Goal: Use online tool/utility

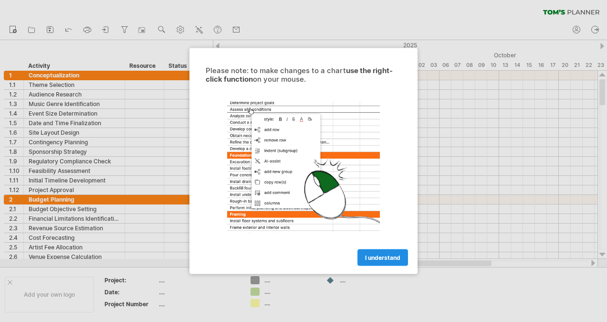
click at [375, 261] on link "I understand" at bounding box center [383, 257] width 51 height 17
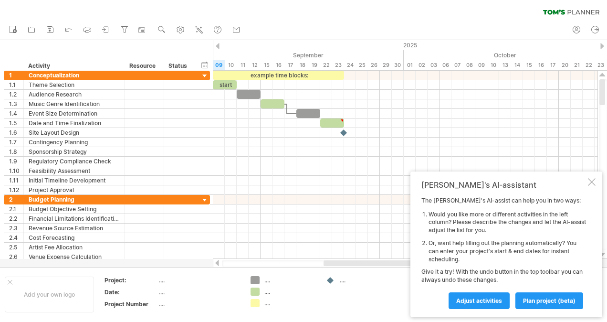
click at [593, 182] on div at bounding box center [592, 182] width 8 height 8
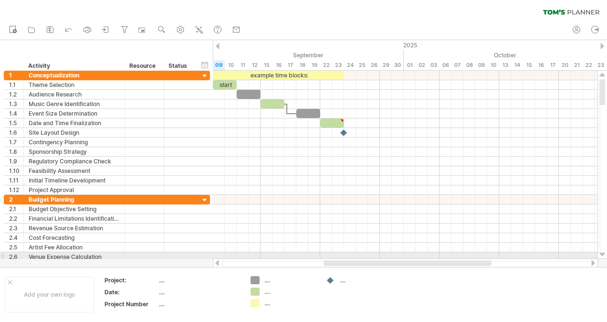
click at [603, 253] on div at bounding box center [603, 255] width 6 height 8
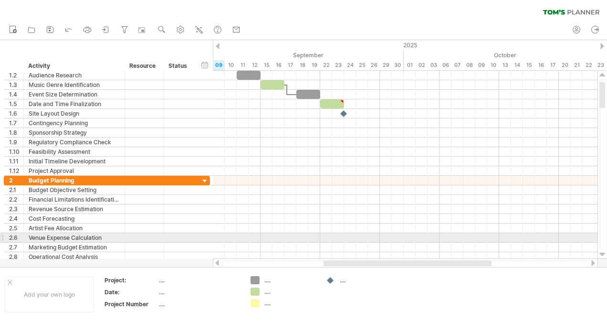
click at [603, 253] on div at bounding box center [603, 255] width 6 height 8
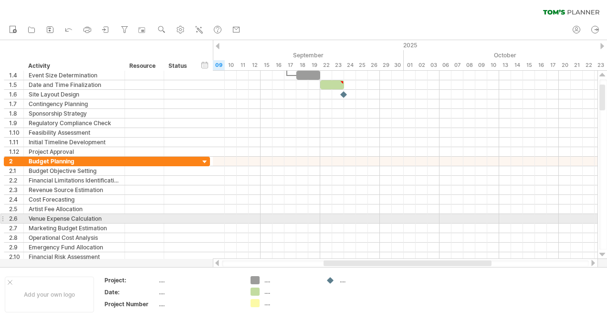
click at [603, 253] on div at bounding box center [603, 255] width 6 height 8
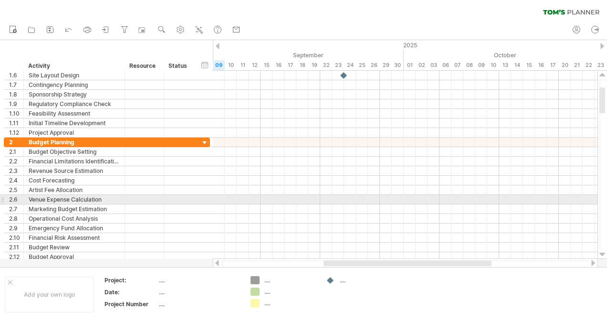
click at [603, 253] on div at bounding box center [603, 255] width 6 height 8
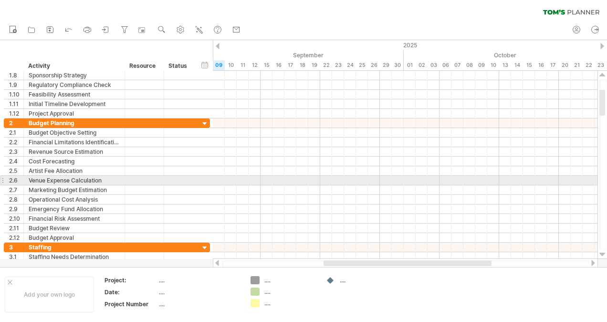
click at [603, 253] on div at bounding box center [603, 255] width 6 height 8
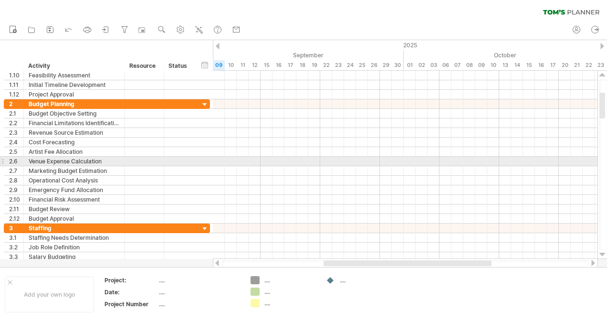
click at [603, 253] on div at bounding box center [603, 255] width 6 height 8
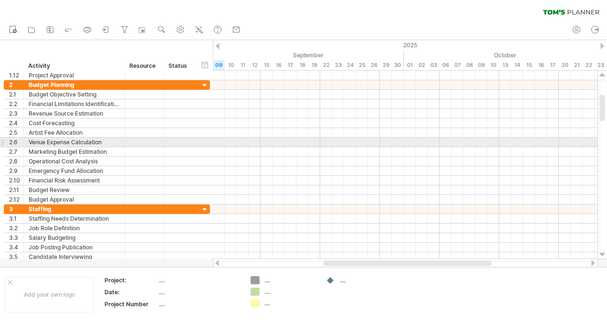
click at [603, 253] on div at bounding box center [603, 255] width 6 height 8
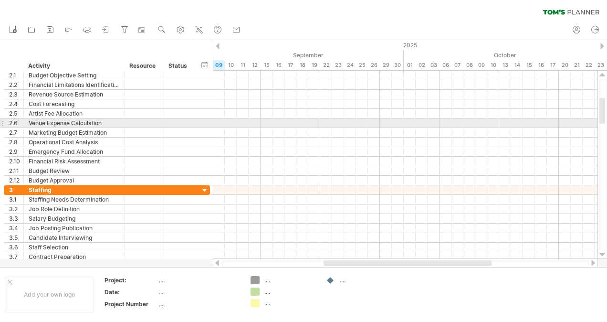
click at [603, 253] on div at bounding box center [603, 255] width 6 height 8
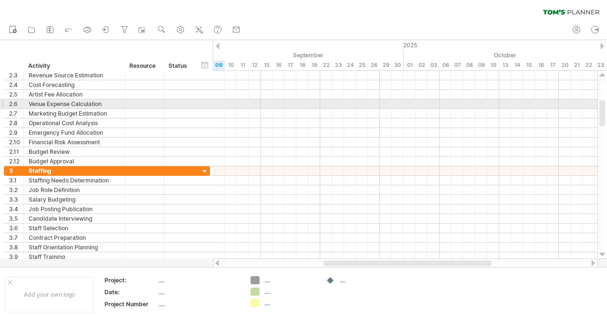
click at [603, 253] on div at bounding box center [603, 255] width 6 height 8
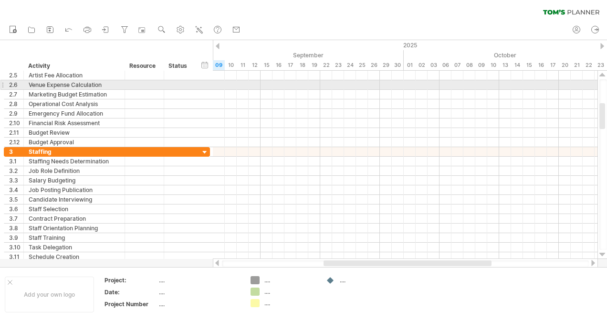
click at [603, 253] on div at bounding box center [603, 255] width 6 height 8
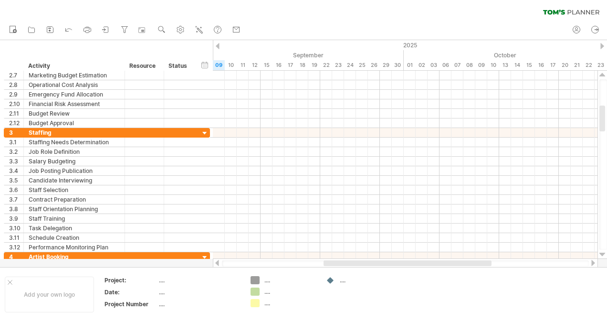
click at [603, 253] on div at bounding box center [603, 255] width 6 height 8
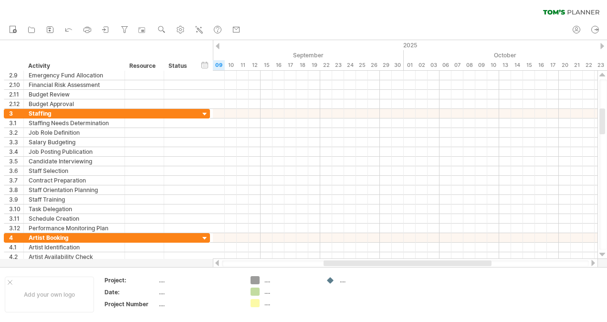
click at [603, 253] on div at bounding box center [603, 255] width 6 height 8
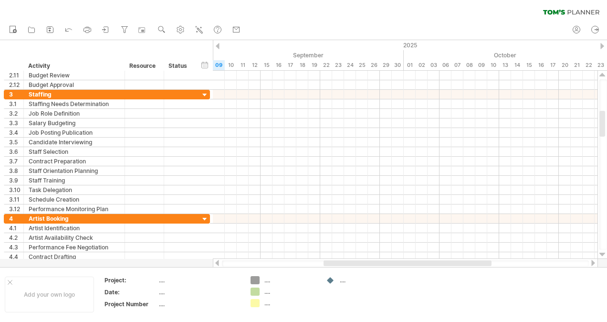
click at [603, 253] on div at bounding box center [603, 255] width 6 height 8
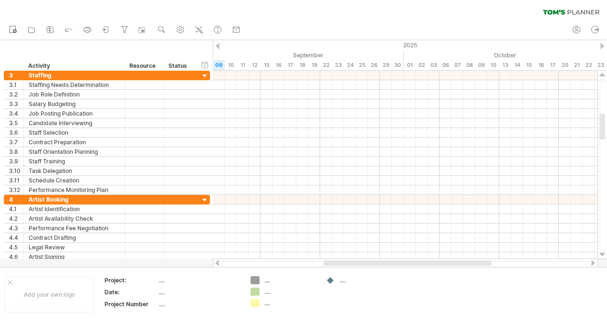
click at [603, 253] on div at bounding box center [603, 255] width 6 height 8
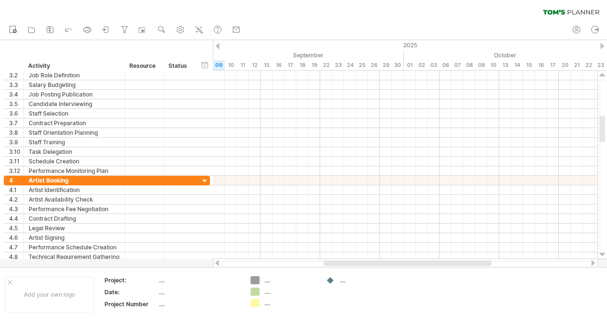
click at [603, 253] on div at bounding box center [603, 255] width 6 height 8
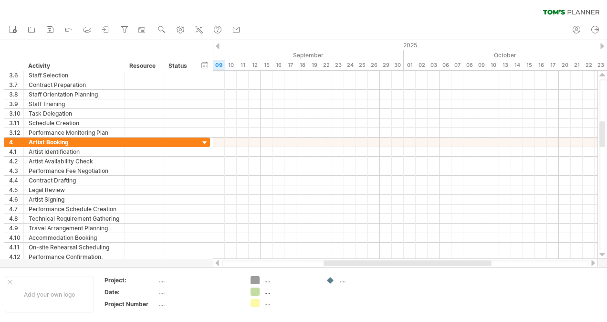
click at [603, 253] on div at bounding box center [603, 255] width 6 height 8
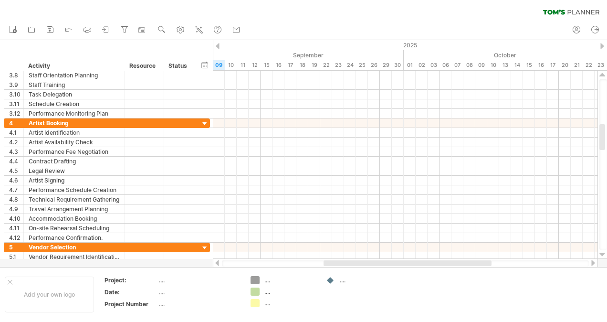
click at [603, 253] on div at bounding box center [603, 255] width 6 height 8
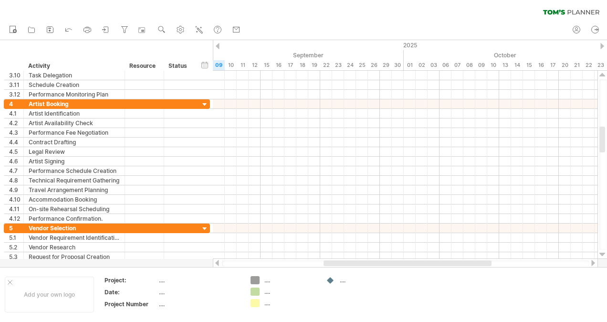
click at [603, 253] on div at bounding box center [603, 255] width 6 height 8
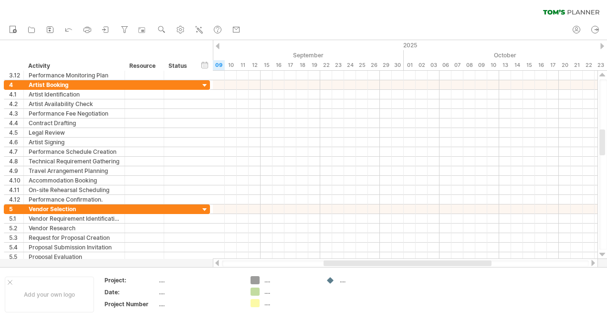
click at [603, 253] on div at bounding box center [603, 255] width 6 height 8
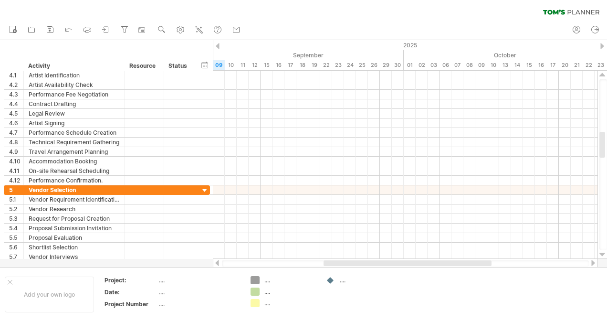
click at [603, 253] on div at bounding box center [603, 255] width 6 height 8
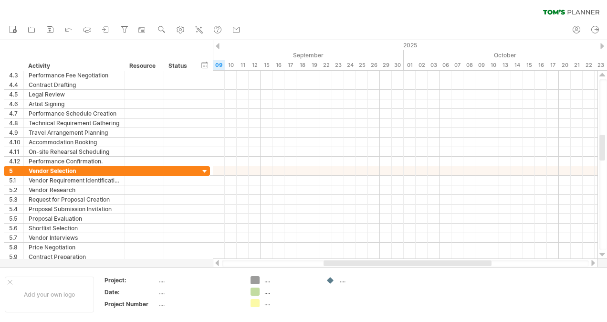
click at [603, 253] on div at bounding box center [603, 255] width 6 height 8
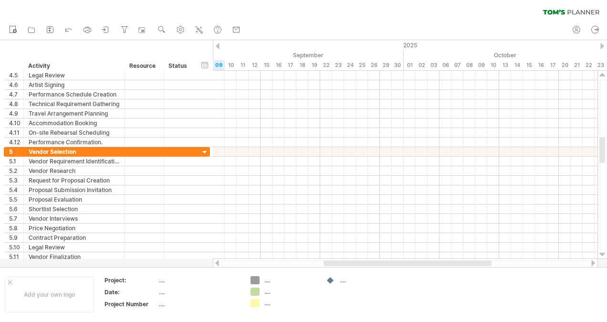
click at [603, 253] on div at bounding box center [603, 255] width 6 height 8
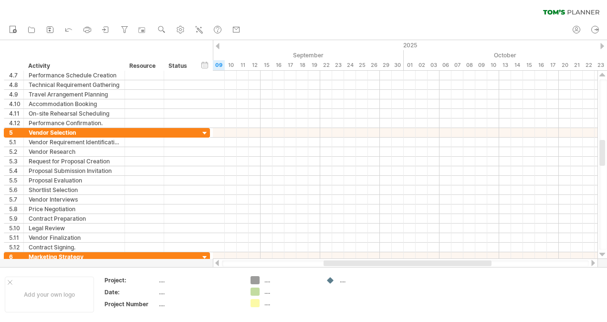
click at [603, 253] on div at bounding box center [603, 255] width 6 height 8
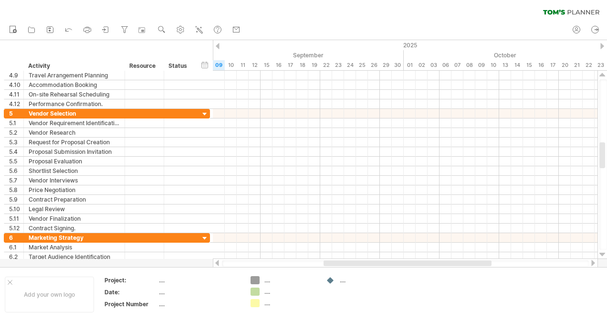
click at [603, 253] on div at bounding box center [603, 255] width 6 height 8
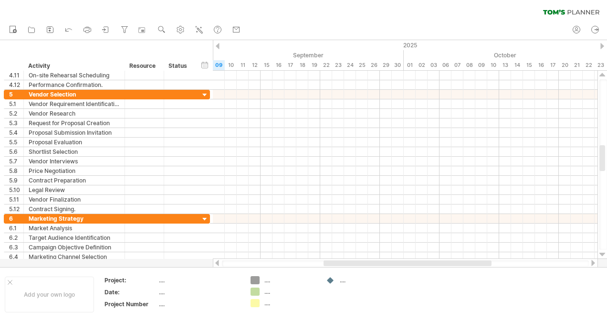
click at [603, 253] on div at bounding box center [603, 255] width 6 height 8
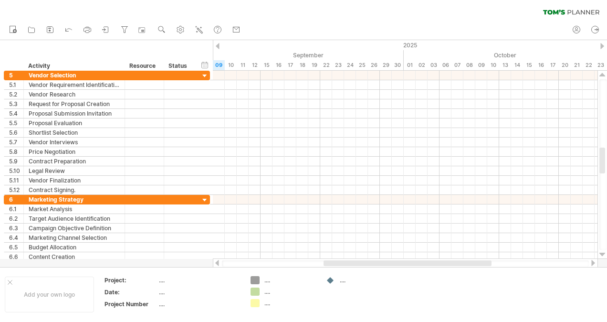
click at [603, 253] on div at bounding box center [603, 255] width 6 height 8
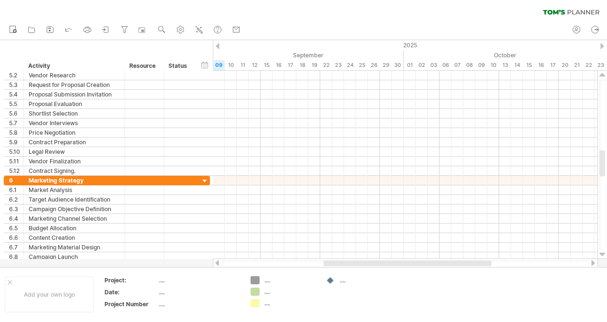
click at [603, 253] on div at bounding box center [603, 255] width 6 height 8
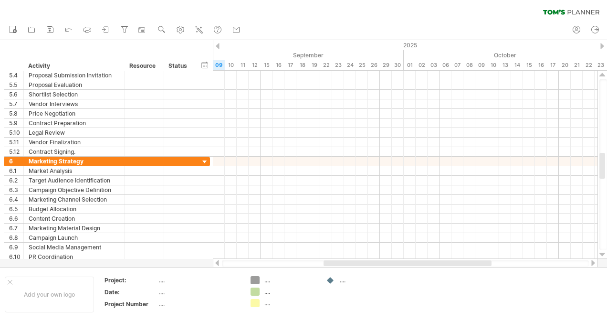
click at [603, 253] on div at bounding box center [603, 255] width 6 height 8
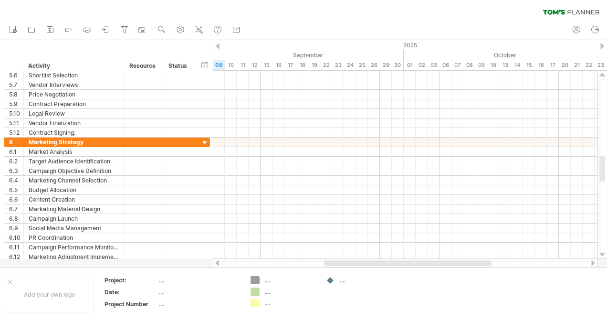
click at [603, 253] on div at bounding box center [603, 255] width 6 height 8
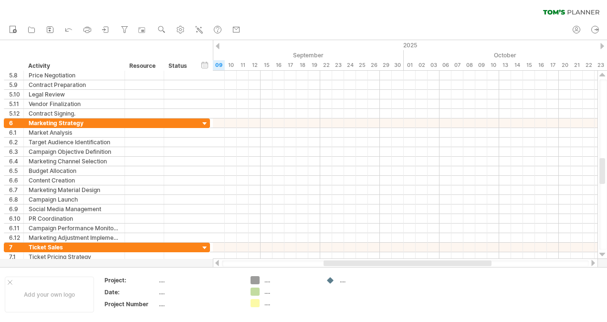
click at [603, 253] on div at bounding box center [603, 255] width 6 height 8
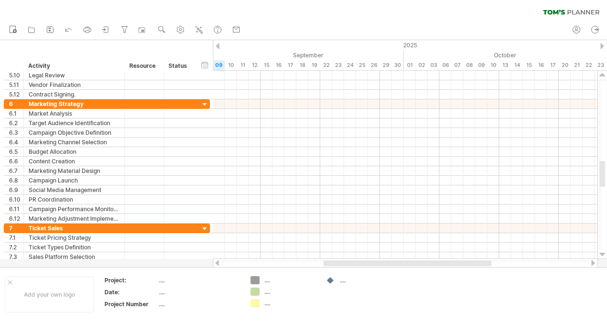
click at [603, 253] on div at bounding box center [603, 255] width 6 height 8
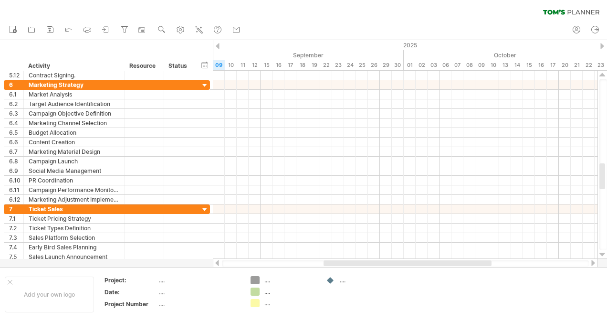
click at [603, 253] on div at bounding box center [603, 255] width 6 height 8
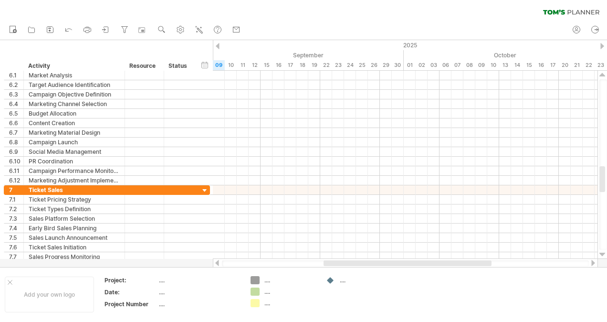
click at [603, 253] on div at bounding box center [603, 255] width 6 height 8
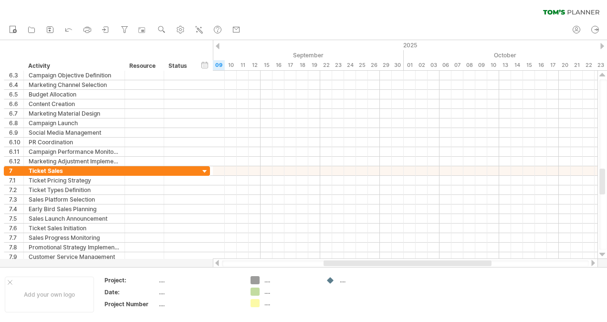
click at [603, 253] on div at bounding box center [603, 255] width 6 height 8
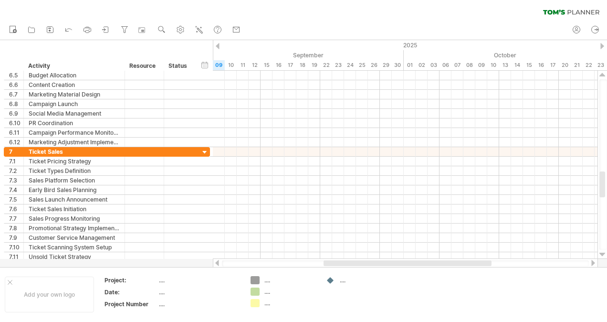
click at [603, 253] on div at bounding box center [603, 255] width 6 height 8
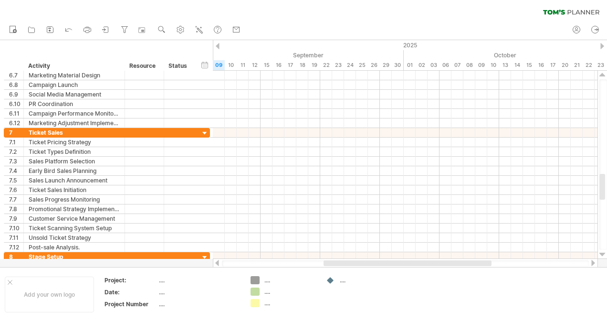
click at [603, 253] on div at bounding box center [603, 255] width 6 height 8
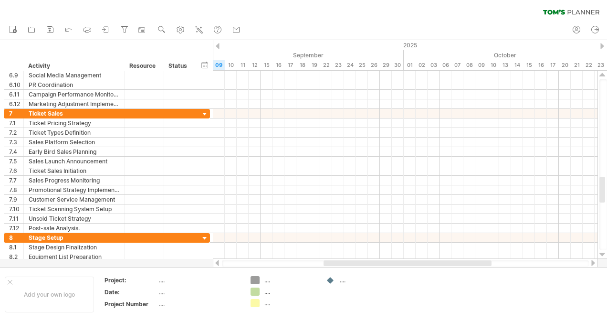
click at [603, 253] on div at bounding box center [603, 255] width 6 height 8
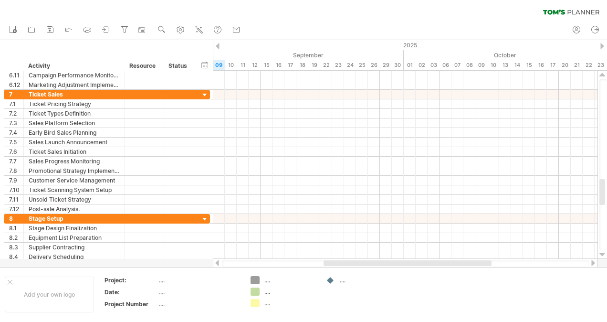
click at [603, 253] on div at bounding box center [603, 255] width 6 height 8
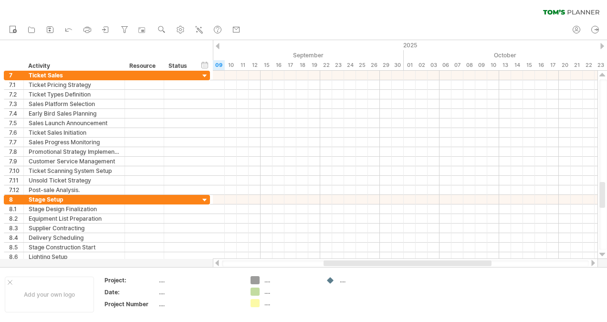
click at [603, 253] on div at bounding box center [603, 255] width 6 height 8
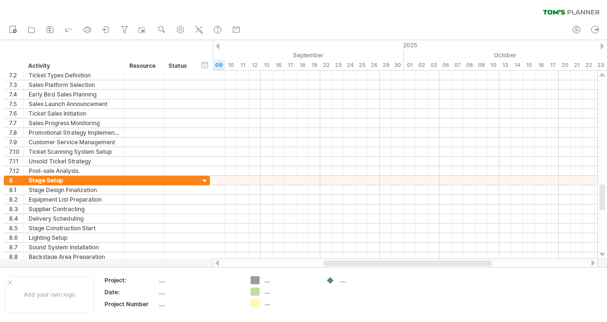
click at [603, 253] on div at bounding box center [603, 255] width 6 height 8
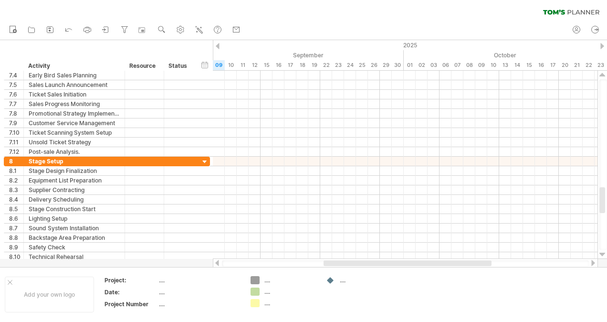
click at [603, 253] on div at bounding box center [603, 255] width 6 height 8
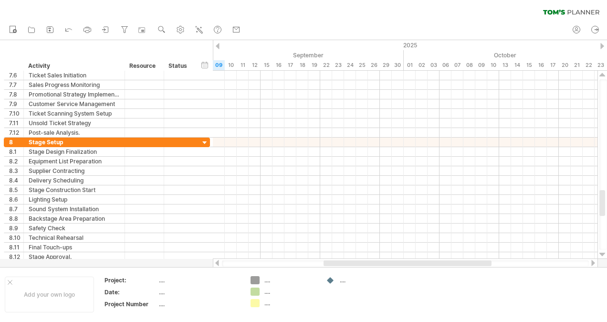
click at [603, 253] on div at bounding box center [603, 255] width 6 height 8
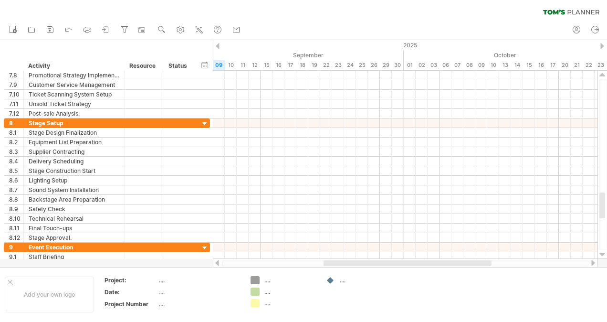
click at [603, 253] on div at bounding box center [603, 255] width 6 height 8
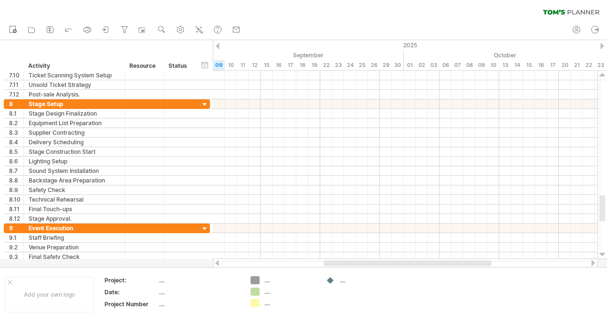
click at [603, 253] on div at bounding box center [603, 255] width 6 height 8
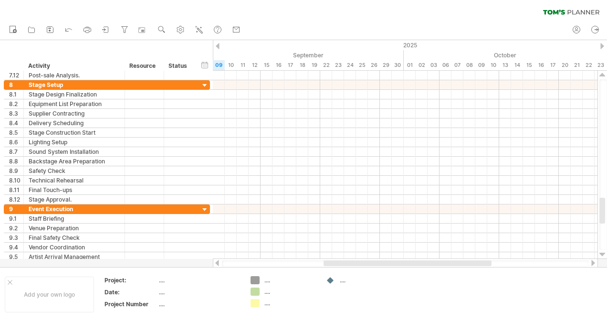
click at [603, 253] on div at bounding box center [603, 255] width 6 height 8
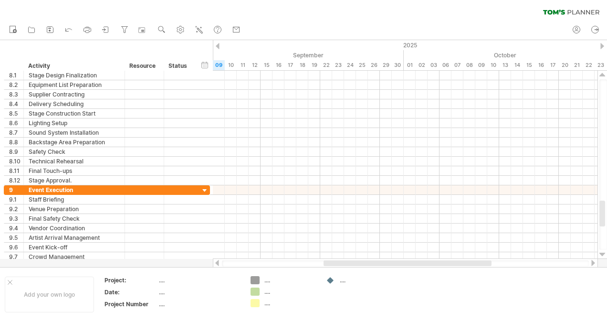
click at [603, 253] on div at bounding box center [603, 255] width 6 height 8
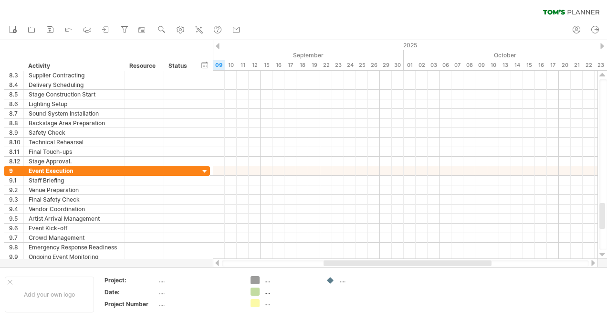
click at [603, 253] on div at bounding box center [603, 255] width 6 height 8
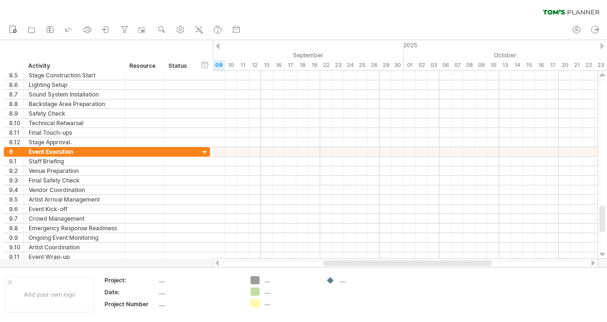
click at [603, 253] on div at bounding box center [603, 255] width 6 height 8
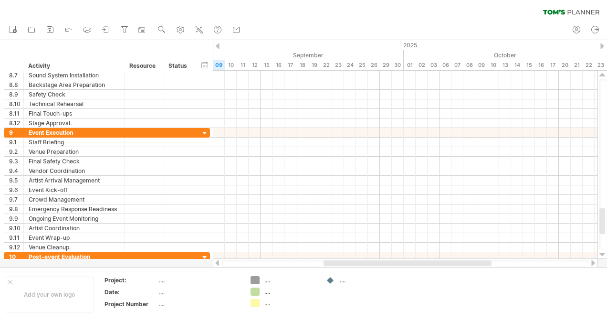
click at [603, 253] on div at bounding box center [603, 255] width 6 height 8
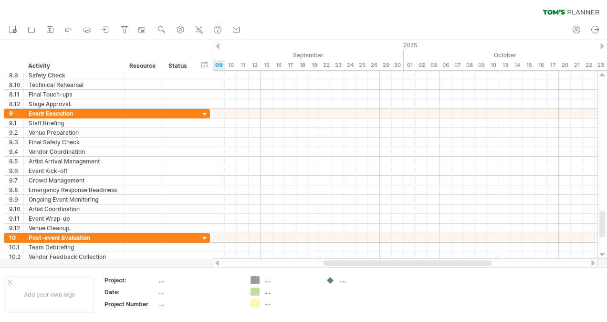
click at [603, 253] on div at bounding box center [603, 255] width 6 height 8
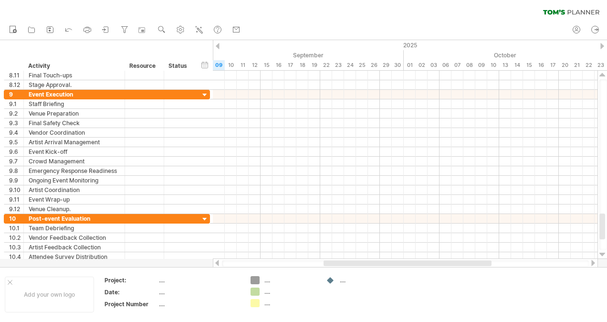
click at [603, 253] on div at bounding box center [603, 255] width 6 height 8
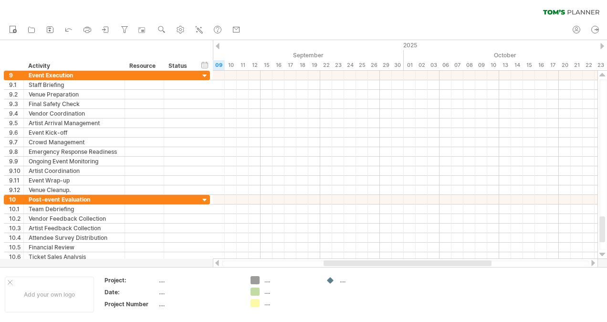
click at [603, 253] on div at bounding box center [603, 255] width 6 height 8
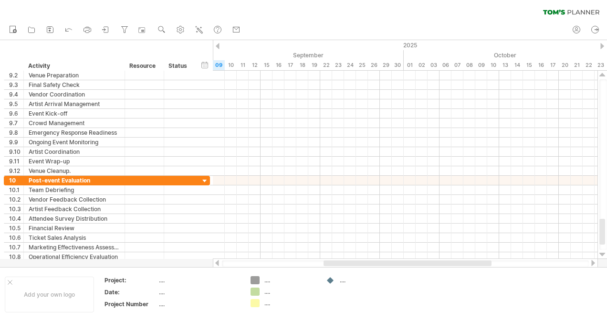
click at [603, 253] on div at bounding box center [603, 255] width 6 height 8
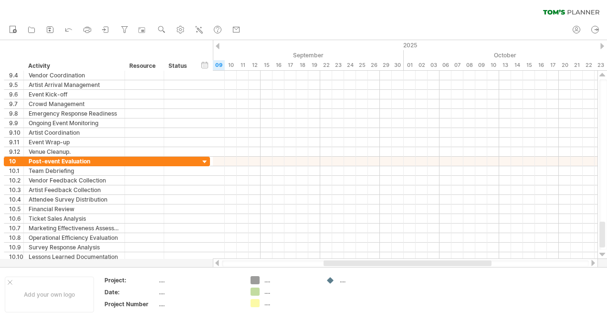
click at [603, 253] on div at bounding box center [603, 255] width 6 height 8
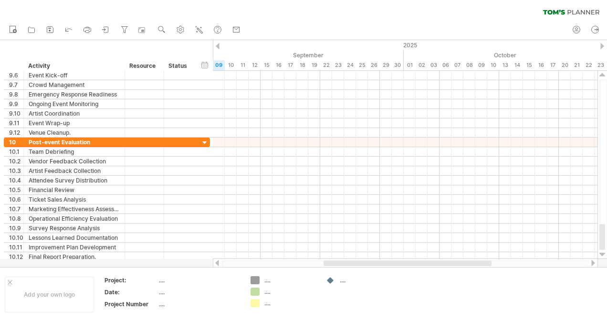
click at [603, 253] on div at bounding box center [603, 255] width 6 height 8
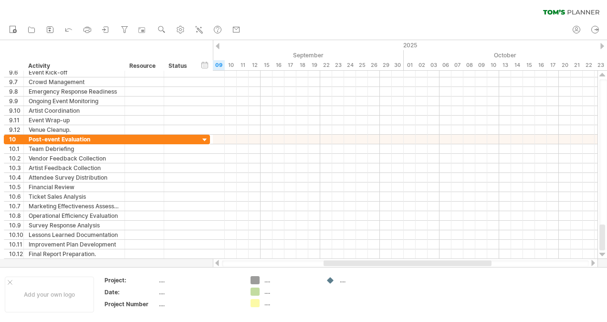
click at [603, 253] on div at bounding box center [603, 255] width 6 height 8
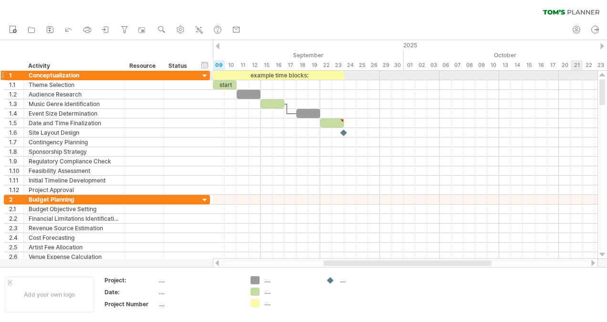
drag, startPoint x: 603, startPoint y: 243, endPoint x: 582, endPoint y: 78, distance: 166.4
click at [582, 78] on div "Trying to reach [DOMAIN_NAME] Connected again... 0% clear filter new 1" at bounding box center [303, 161] width 607 height 322
